Goal: Transaction & Acquisition: Book appointment/travel/reservation

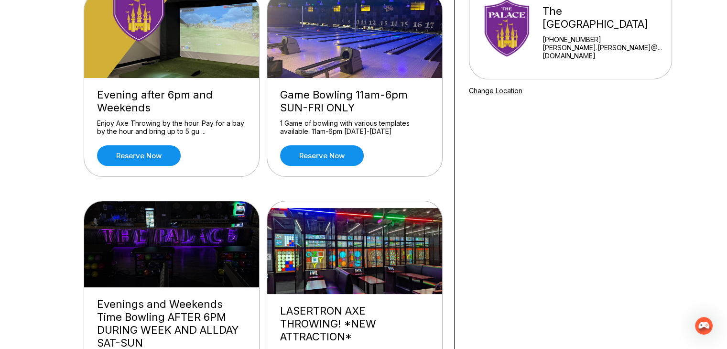
scroll to position [96, 0]
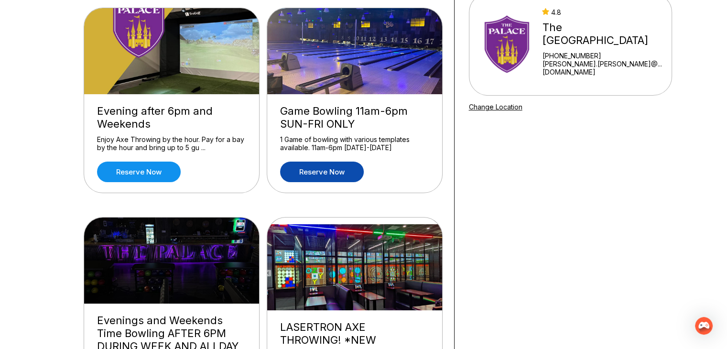
click at [335, 175] on link "Reserve now" at bounding box center [322, 172] width 84 height 21
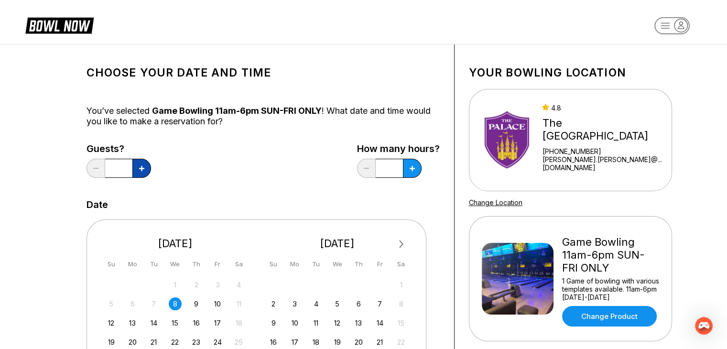
click at [137, 165] on button at bounding box center [141, 168] width 19 height 19
type input "*"
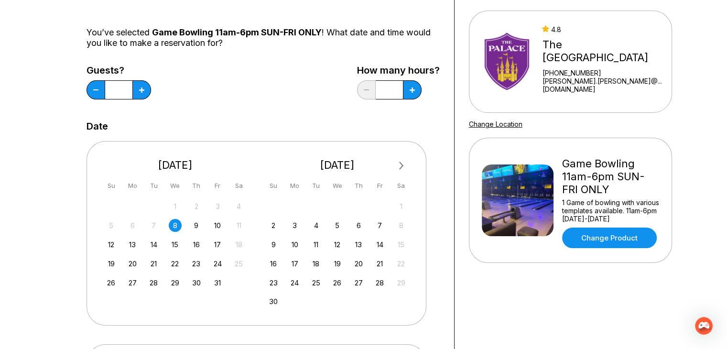
scroll to position [96, 0]
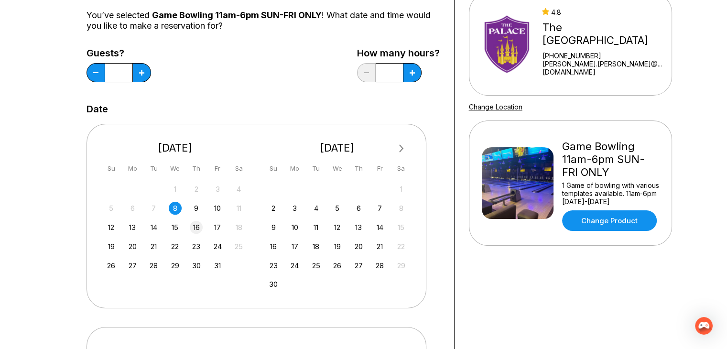
click at [198, 226] on div "16" at bounding box center [196, 227] width 13 height 13
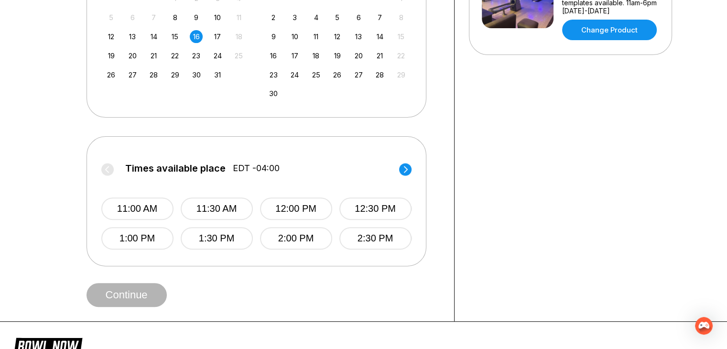
scroll to position [287, 0]
click at [287, 238] on button "2:00 PM" at bounding box center [296, 238] width 72 height 22
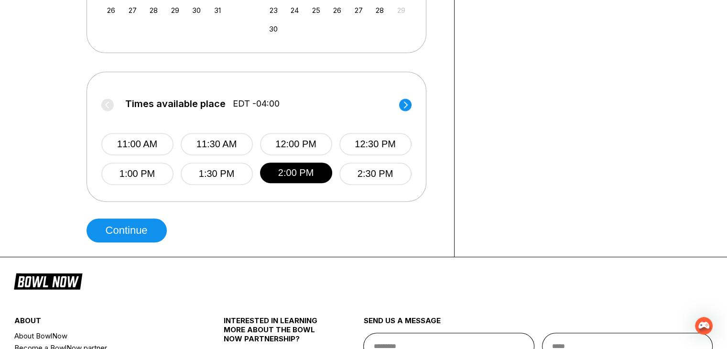
scroll to position [383, 0]
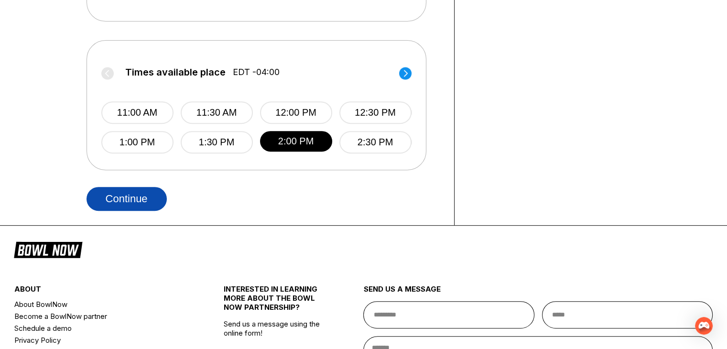
click at [156, 203] on button "Continue" at bounding box center [127, 199] width 80 height 24
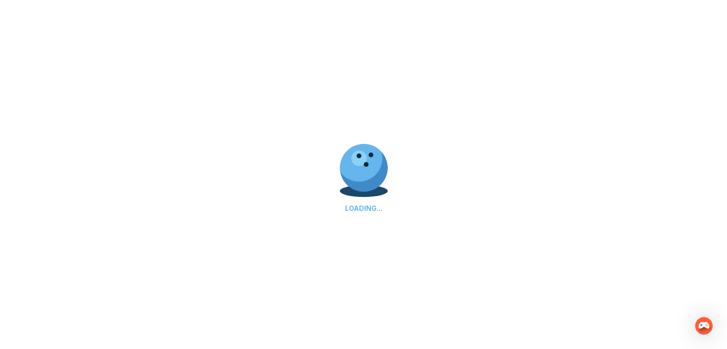
select select "**"
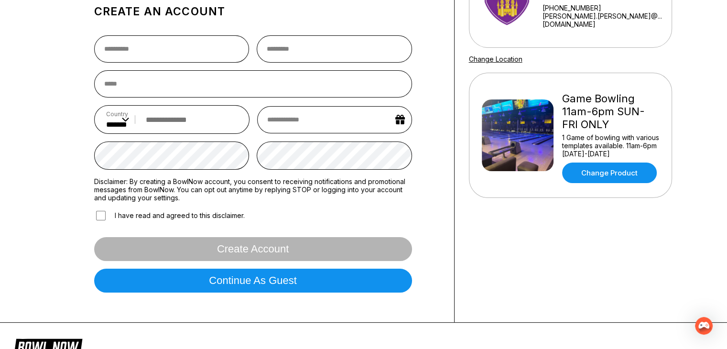
scroll to position [191, 0]
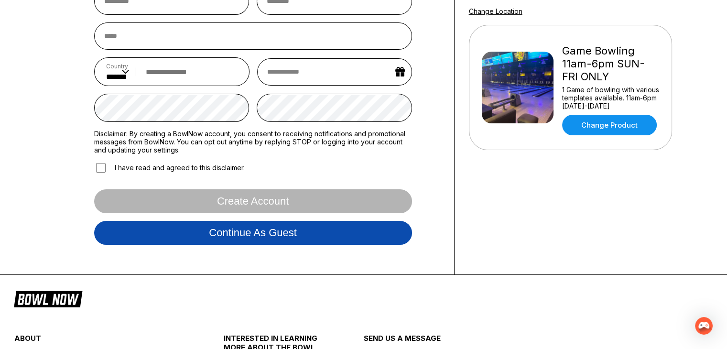
click at [210, 232] on button "Continue as guest" at bounding box center [253, 233] width 318 height 24
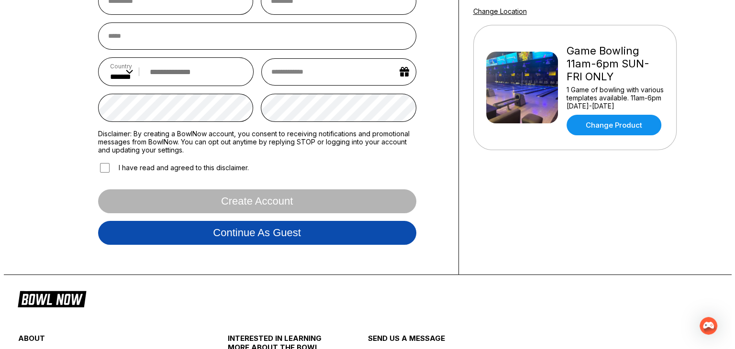
scroll to position [178, 0]
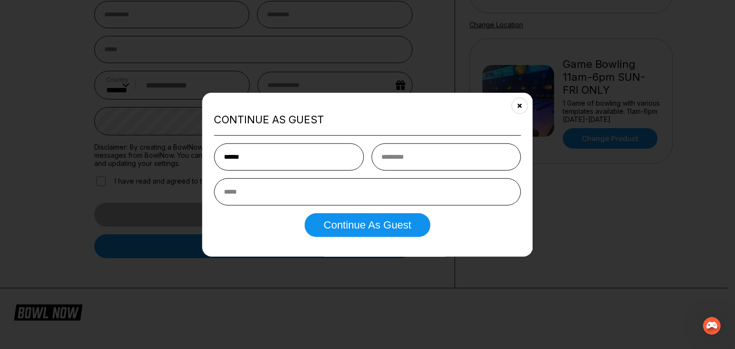
type input "******"
click at [246, 189] on input "email" at bounding box center [367, 191] width 307 height 27
click at [237, 229] on div "Continue as Guest" at bounding box center [367, 225] width 307 height 24
click at [244, 191] on input "email" at bounding box center [367, 191] width 307 height 27
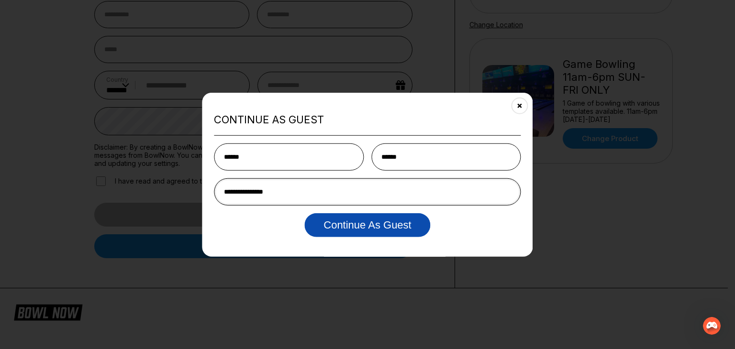
type input "**********"
click at [336, 221] on button "Continue as Guest" at bounding box center [367, 225] width 126 height 24
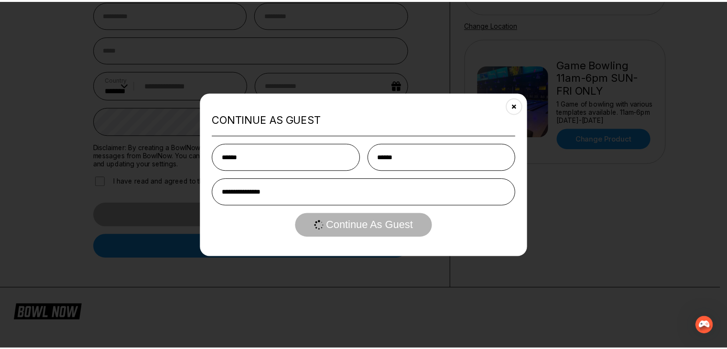
scroll to position [0, 0]
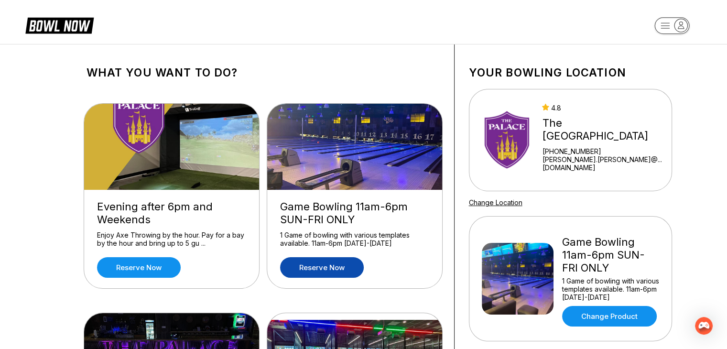
click at [324, 268] on link "Reserve now" at bounding box center [322, 267] width 84 height 21
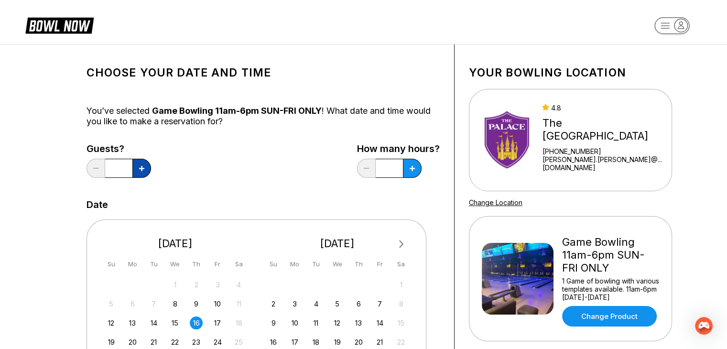
click at [144, 165] on button at bounding box center [141, 168] width 19 height 19
type input "*"
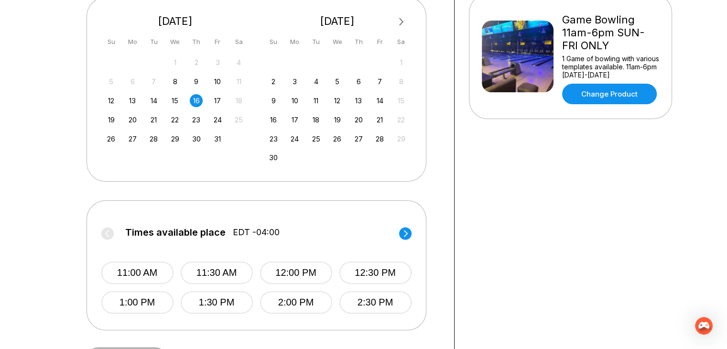
scroll to position [239, 0]
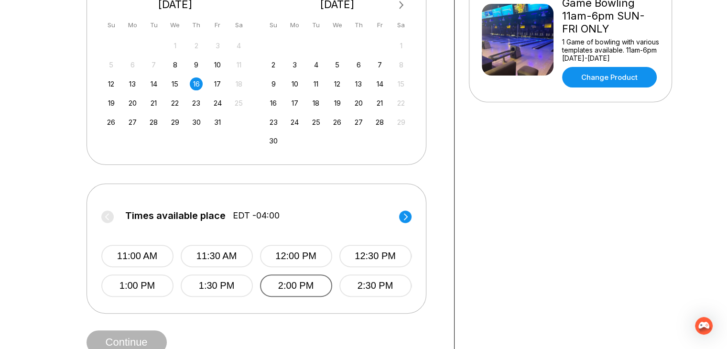
click at [284, 280] on button "2:00 PM" at bounding box center [296, 286] width 72 height 22
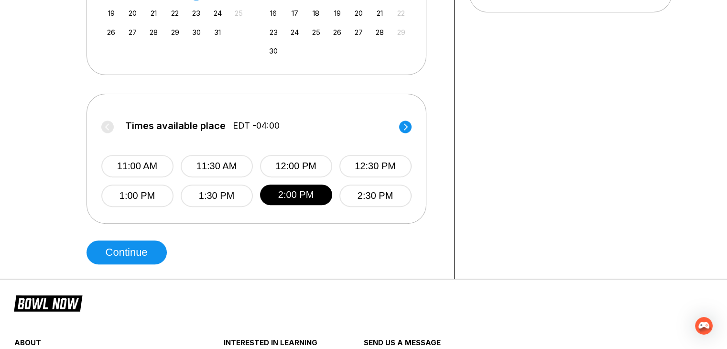
scroll to position [335, 0]
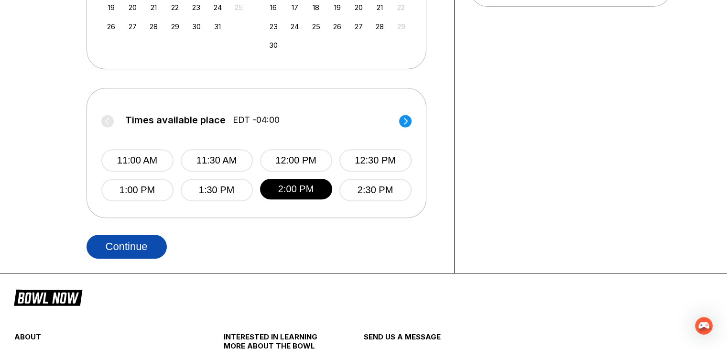
click at [135, 240] on button "Continue" at bounding box center [127, 247] width 80 height 24
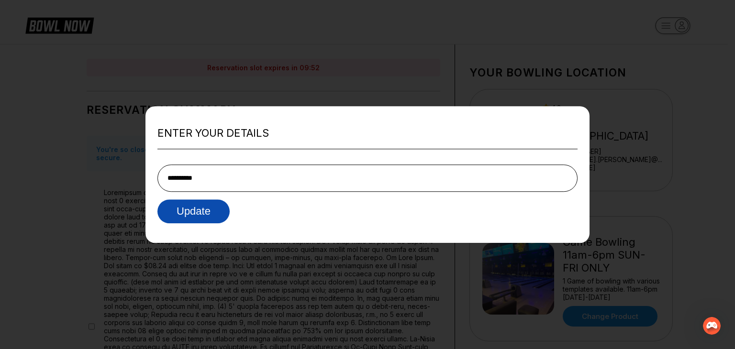
type input "**********"
click at [195, 210] on button "Update" at bounding box center [193, 211] width 72 height 24
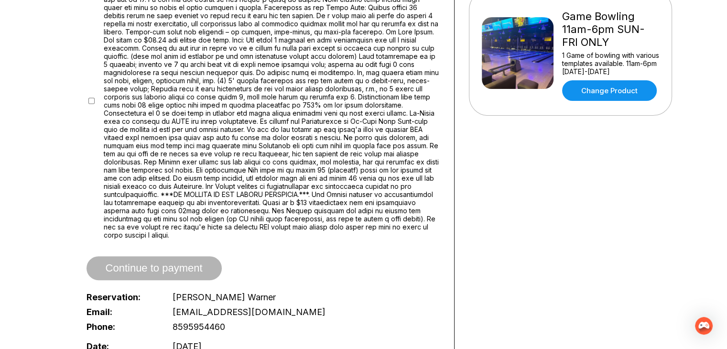
scroll to position [287, 0]
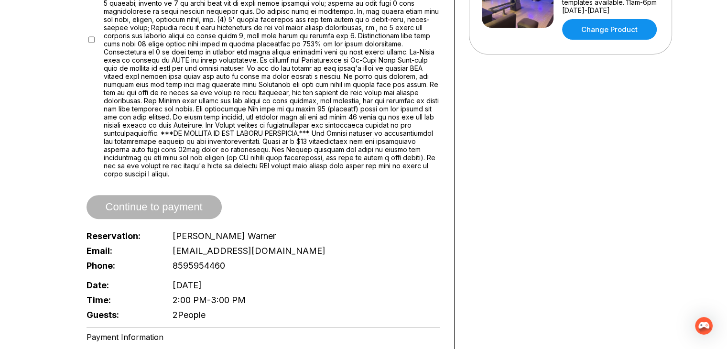
click at [185, 195] on div "Continue to payment" at bounding box center [263, 207] width 353 height 24
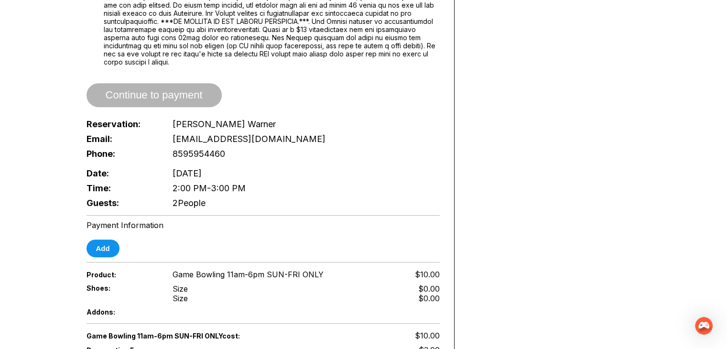
scroll to position [430, 0]
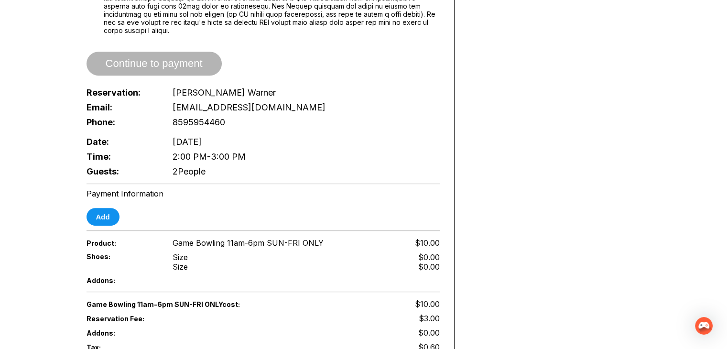
click at [157, 59] on span "Continue to payment" at bounding box center [154, 64] width 135 height 10
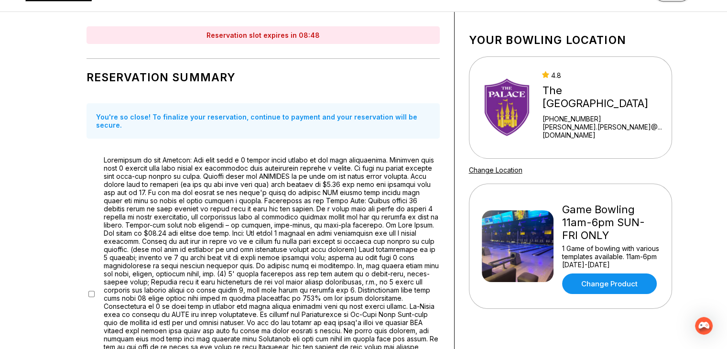
scroll to position [0, 0]
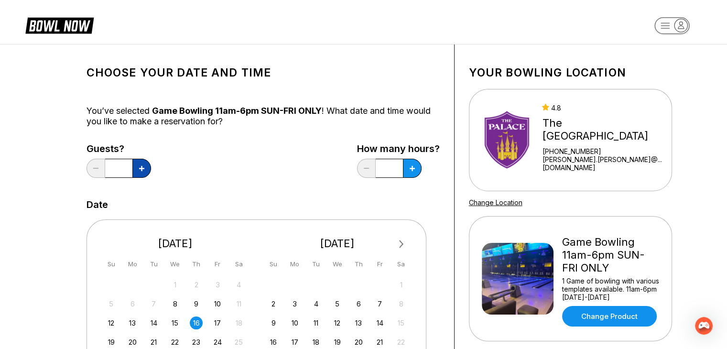
click at [142, 167] on icon at bounding box center [141, 168] width 5 height 5
type input "*"
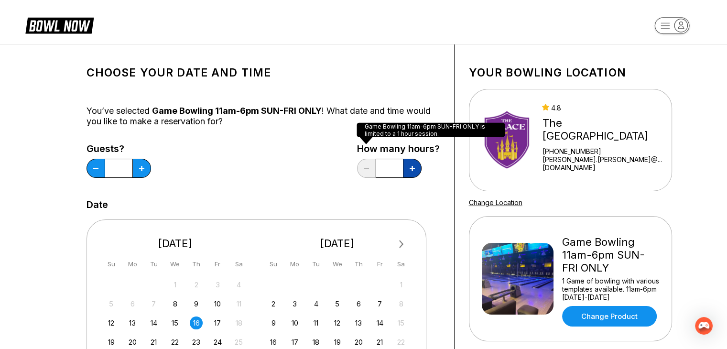
click at [411, 166] on icon at bounding box center [412, 168] width 5 height 5
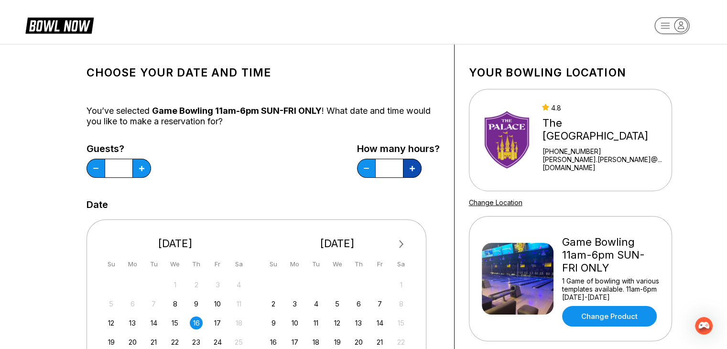
click at [411, 166] on icon at bounding box center [412, 168] width 5 height 5
click at [363, 165] on button at bounding box center [366, 168] width 19 height 19
type input "*"
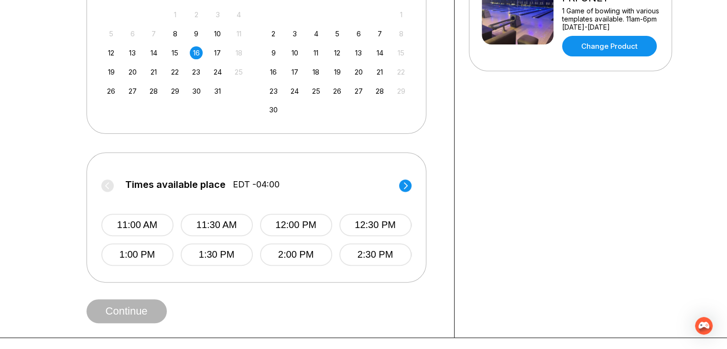
scroll to position [287, 0]
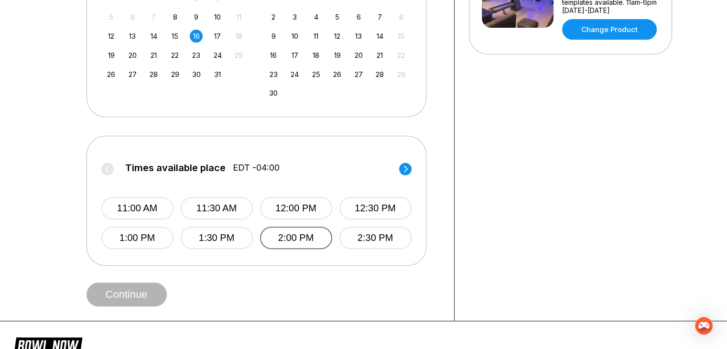
click at [285, 231] on button "2:00 PM" at bounding box center [296, 238] width 72 height 22
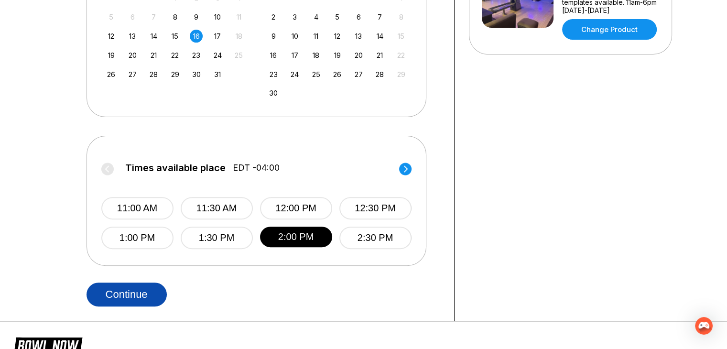
click at [138, 292] on button "Continue" at bounding box center [127, 295] width 80 height 24
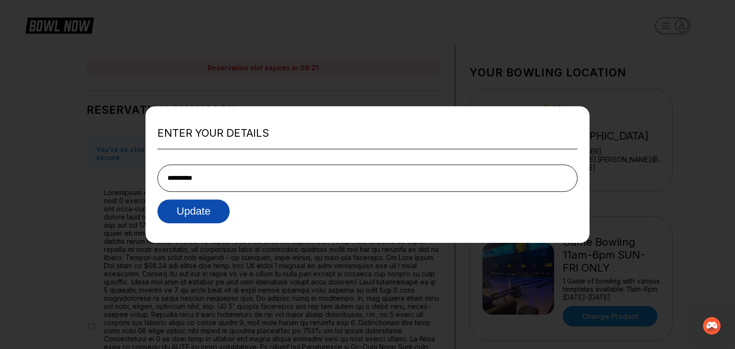
type input "**********"
click at [173, 206] on button "Update" at bounding box center [193, 211] width 72 height 24
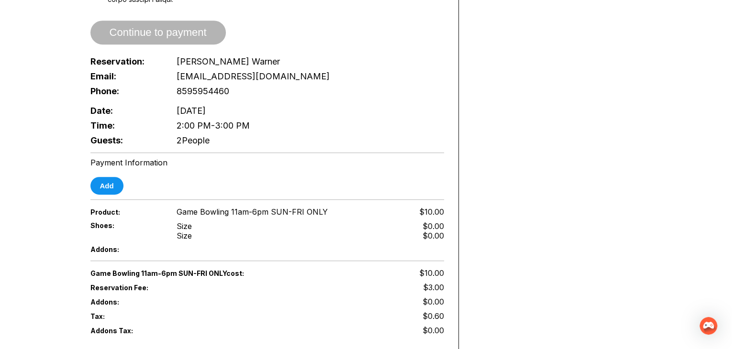
scroll to position [478, 0]
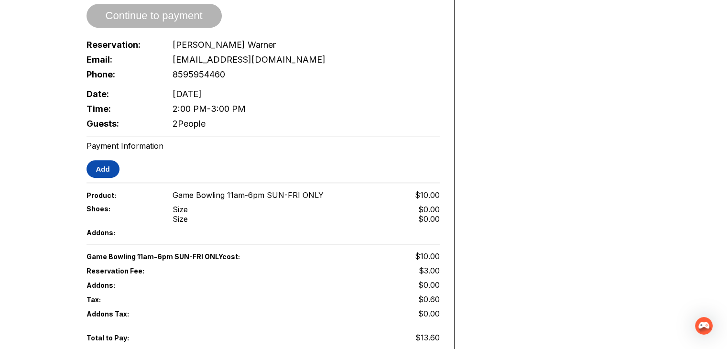
click at [111, 160] on button "Add" at bounding box center [103, 169] width 33 height 18
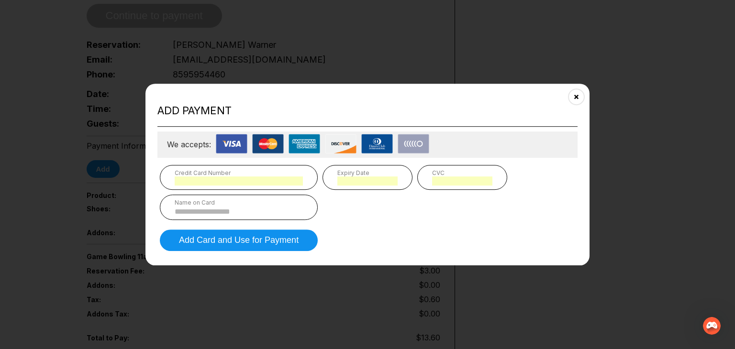
scroll to position [751, 0]
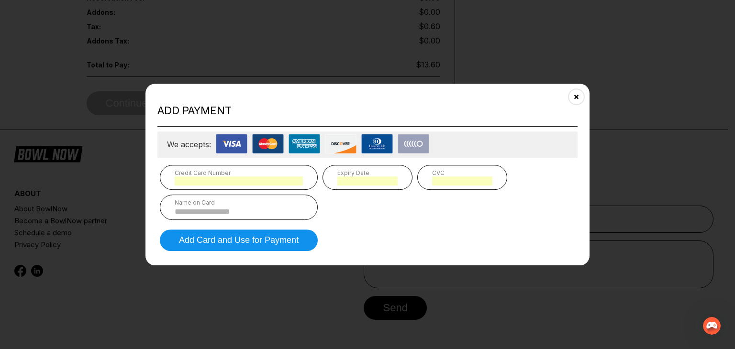
click at [238, 214] on input at bounding box center [239, 212] width 128 height 8
type input "**********"
type input "*"
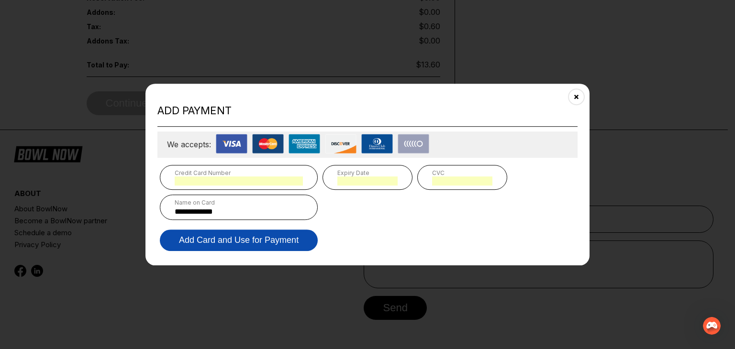
click at [245, 242] on button "Add Card and Use for Payment" at bounding box center [239, 241] width 158 height 22
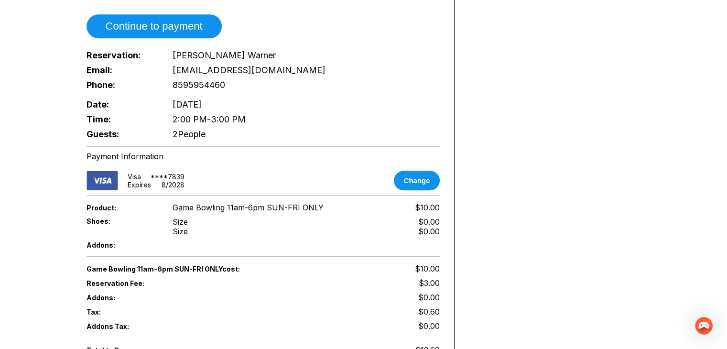
scroll to position [574, 0]
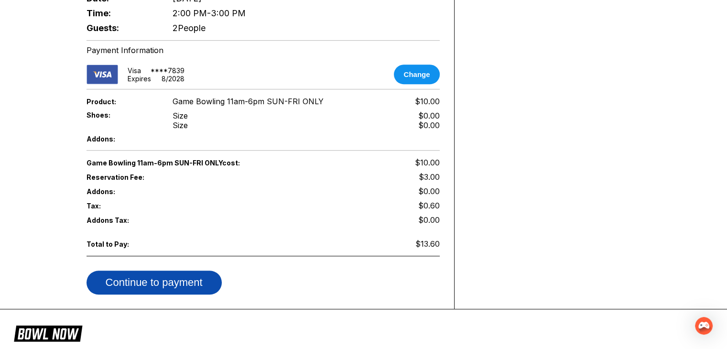
click at [201, 271] on button "Continue to payment" at bounding box center [154, 283] width 135 height 24
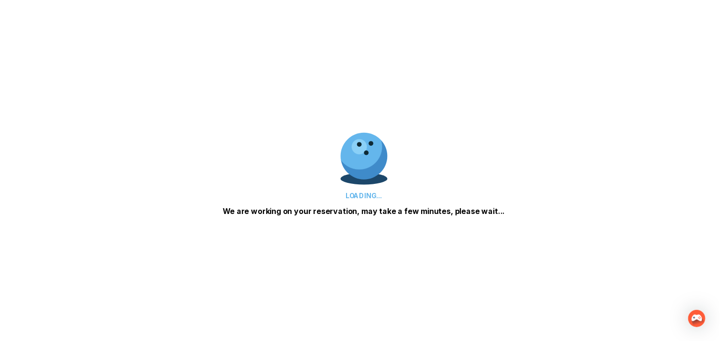
scroll to position [0, 0]
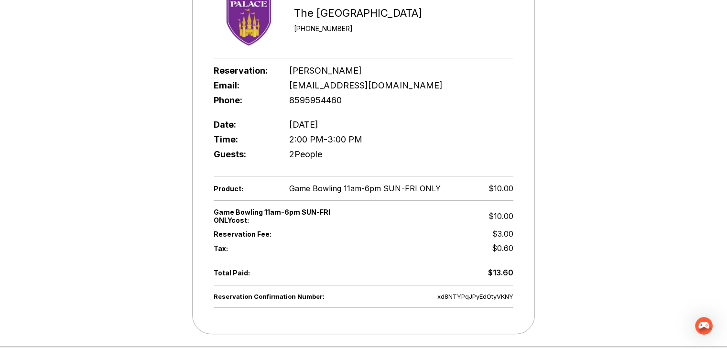
scroll to position [143, 0]
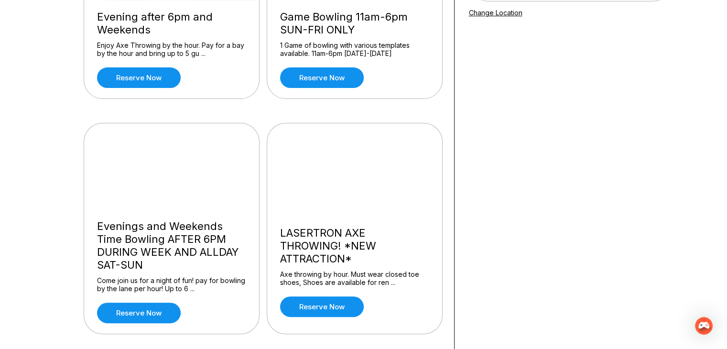
scroll to position [191, 0]
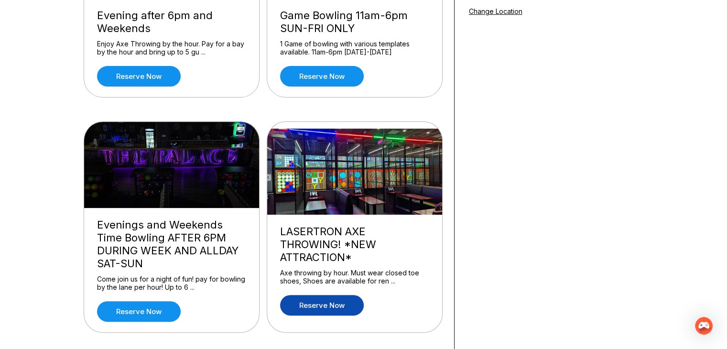
click at [308, 295] on link "Reserve now" at bounding box center [322, 305] width 84 height 21
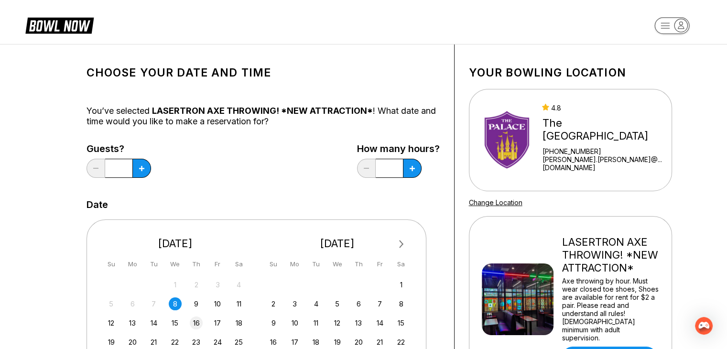
click at [200, 321] on div "16" at bounding box center [196, 323] width 13 height 13
